Goal: Transaction & Acquisition: Subscribe to service/newsletter

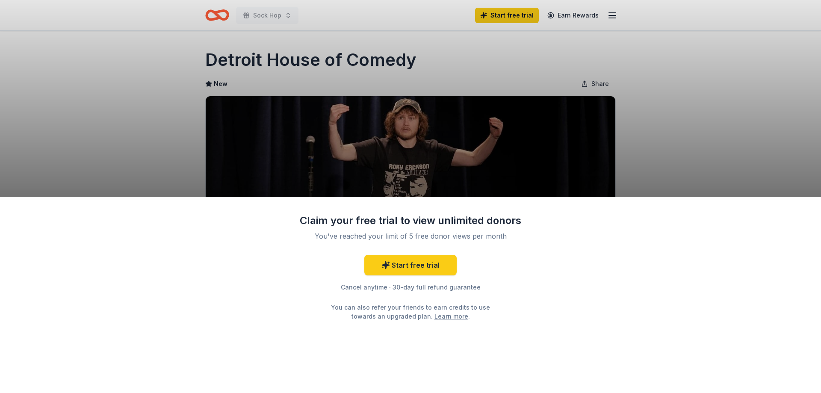
click at [685, 80] on div "Claim your free trial to view unlimited donors You've reached your limit of 5 f…" at bounding box center [410, 196] width 821 height 393
click at [422, 262] on link "Start free trial" at bounding box center [410, 265] width 92 height 21
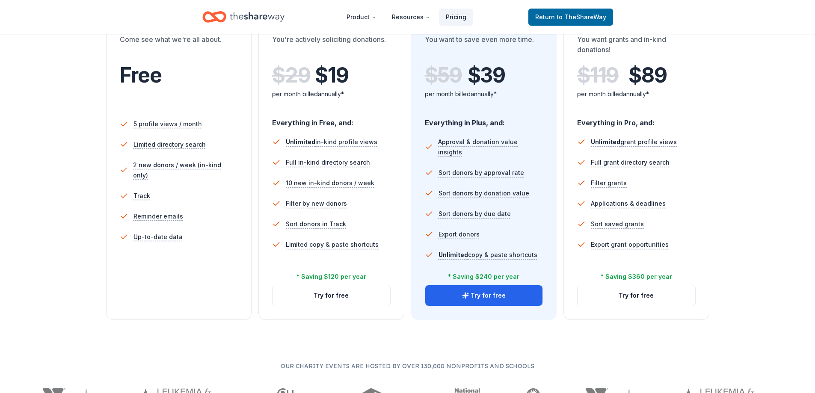
scroll to position [214, 0]
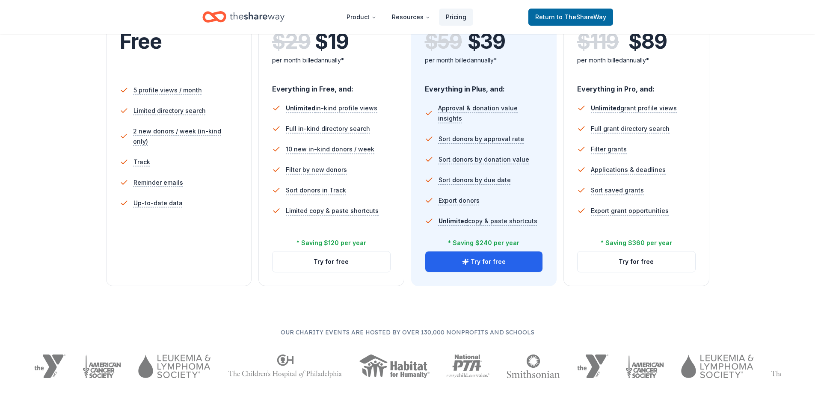
click at [150, 265] on div "Free Current Come see what we're all about. Free 5 profile views / month Limite…" at bounding box center [179, 128] width 146 height 316
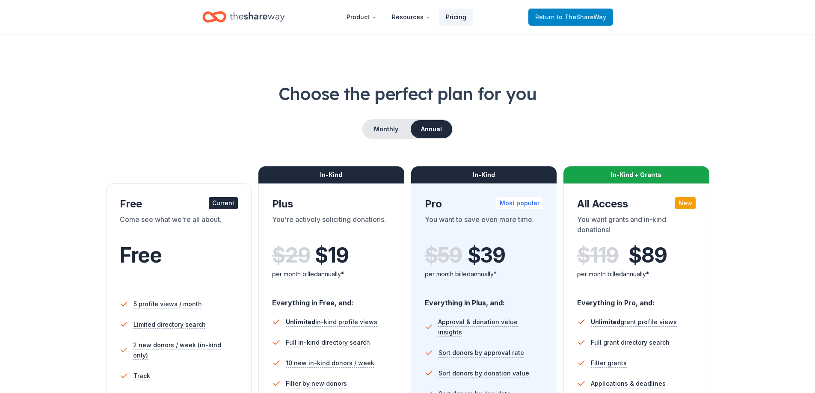
click at [564, 20] on span "to TheShareWay" at bounding box center [581, 16] width 50 height 7
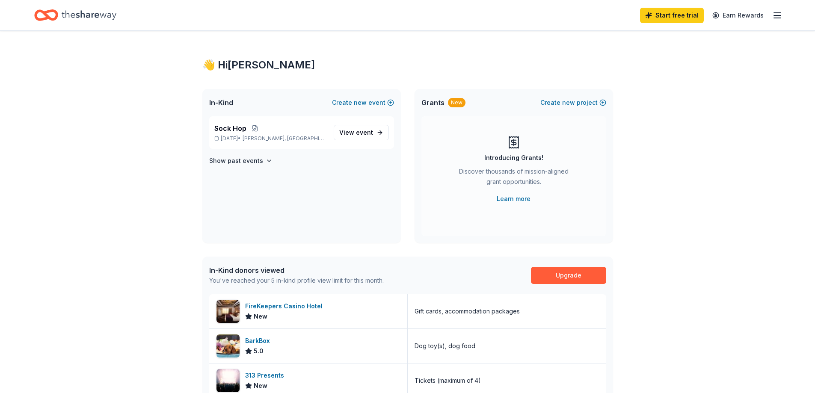
click at [80, 17] on icon "Home" at bounding box center [89, 15] width 55 height 18
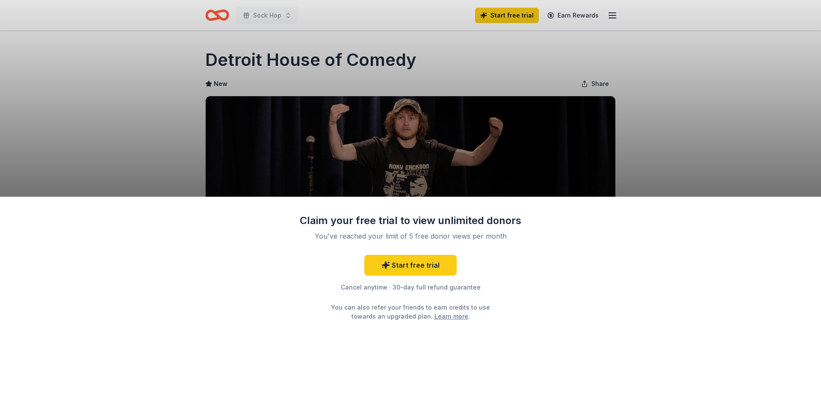
click at [704, 100] on div "Claim your free trial to view unlimited donors You've reached your limit of 5 f…" at bounding box center [410, 196] width 821 height 393
click at [514, 55] on div "Claim your free trial to view unlimited donors You've reached your limit of 5 f…" at bounding box center [410, 196] width 821 height 393
click at [476, 61] on div "Claim your free trial to view unlimited donors You've reached your limit of 5 f…" at bounding box center [410, 196] width 821 height 393
drag, startPoint x: 353, startPoint y: 59, endPoint x: 328, endPoint y: 59, distance: 24.8
click at [328, 59] on div "Claim your free trial to view unlimited donors You've reached your limit of 5 f…" at bounding box center [410, 196] width 821 height 393
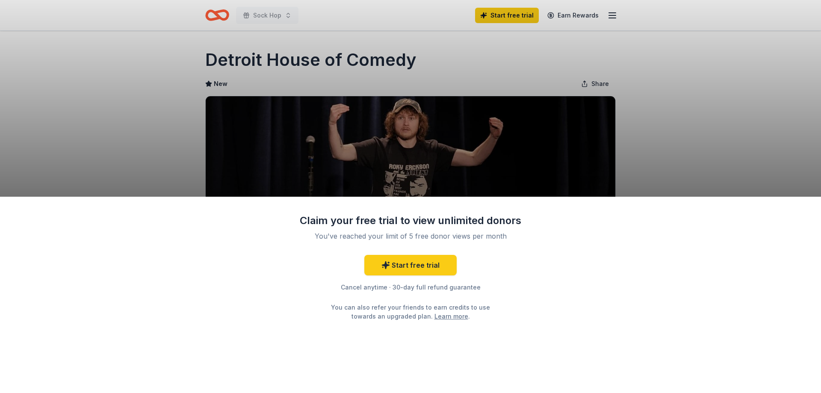
click at [256, 44] on div "Claim your free trial to view unlimited donors You've reached your limit of 5 f…" at bounding box center [410, 196] width 821 height 393
